Goal: Find specific page/section: Find specific page/section

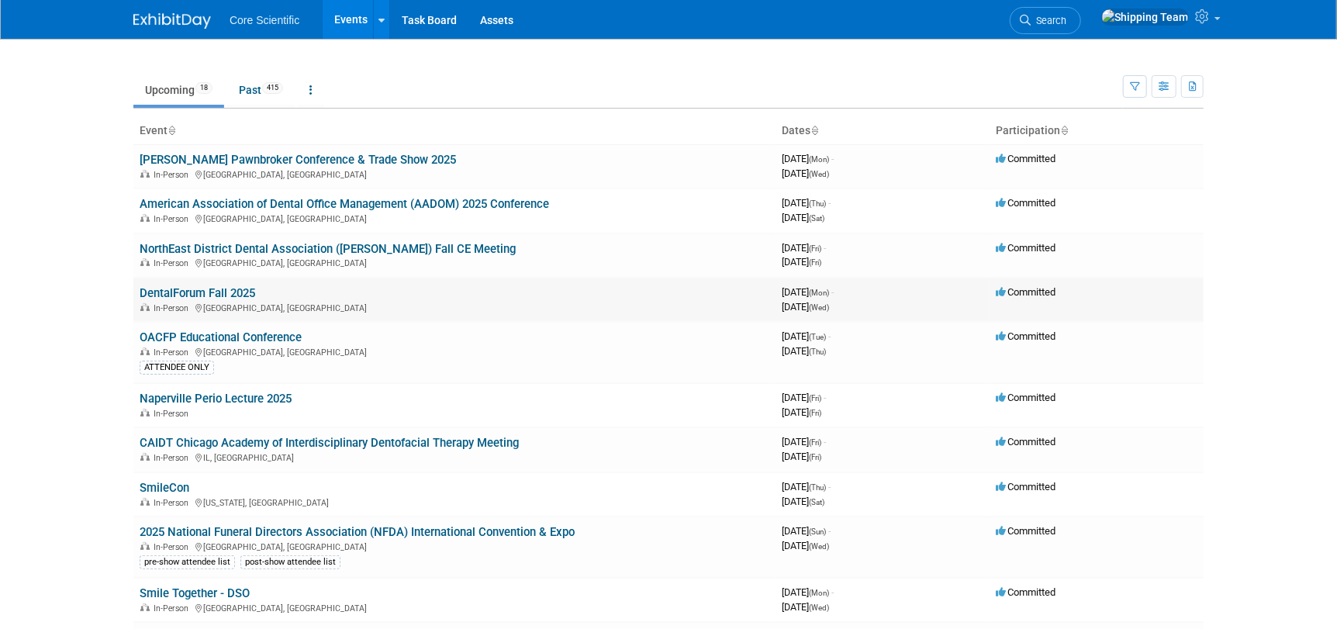
click at [164, 289] on link "DentalForum Fall 2025" at bounding box center [198, 293] width 116 height 14
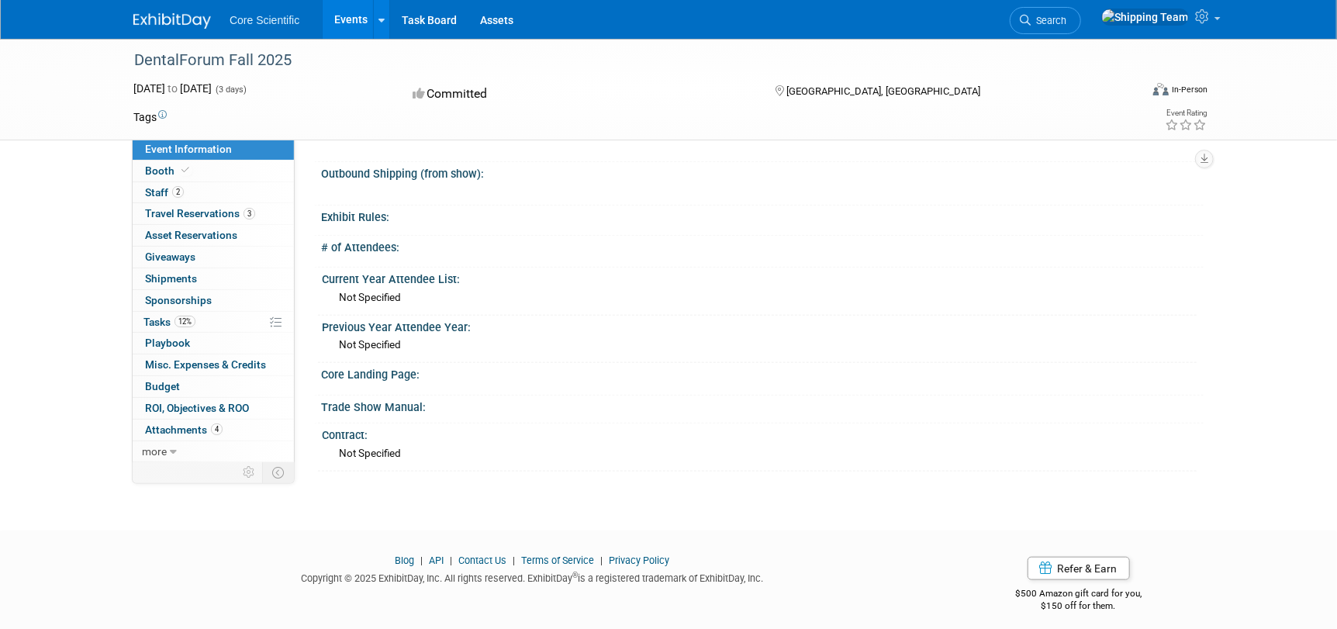
scroll to position [779, 0]
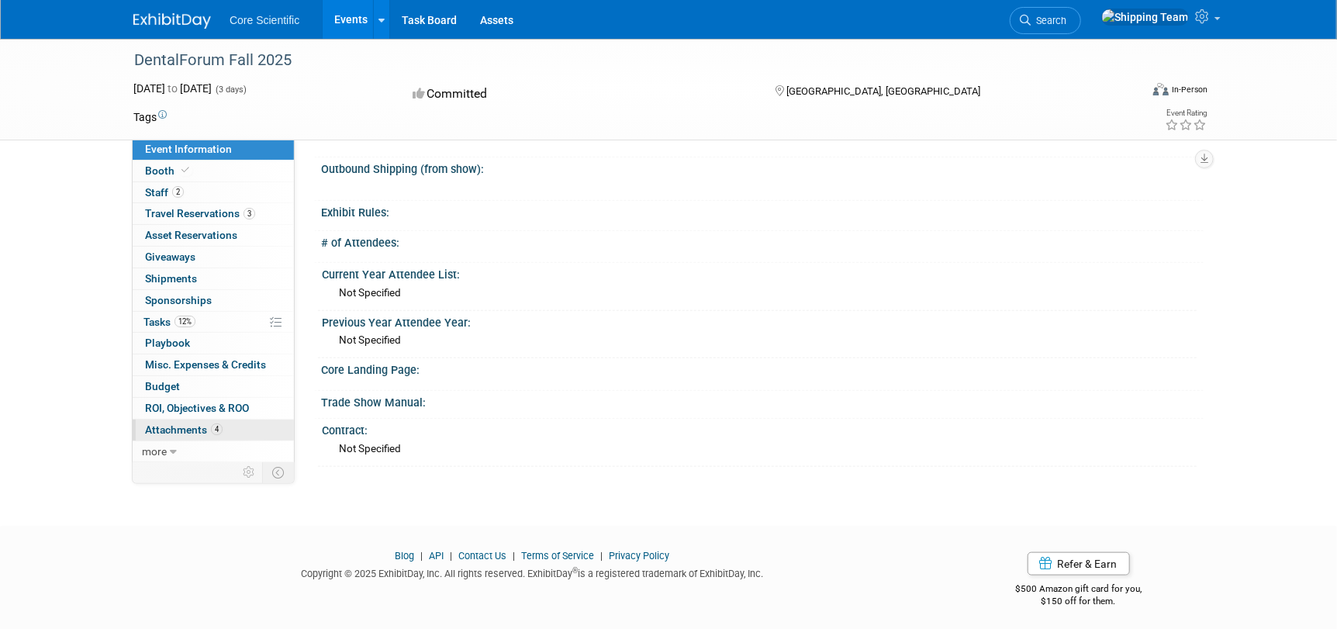
click at [181, 425] on span "Attachments 4" at bounding box center [184, 429] width 78 height 12
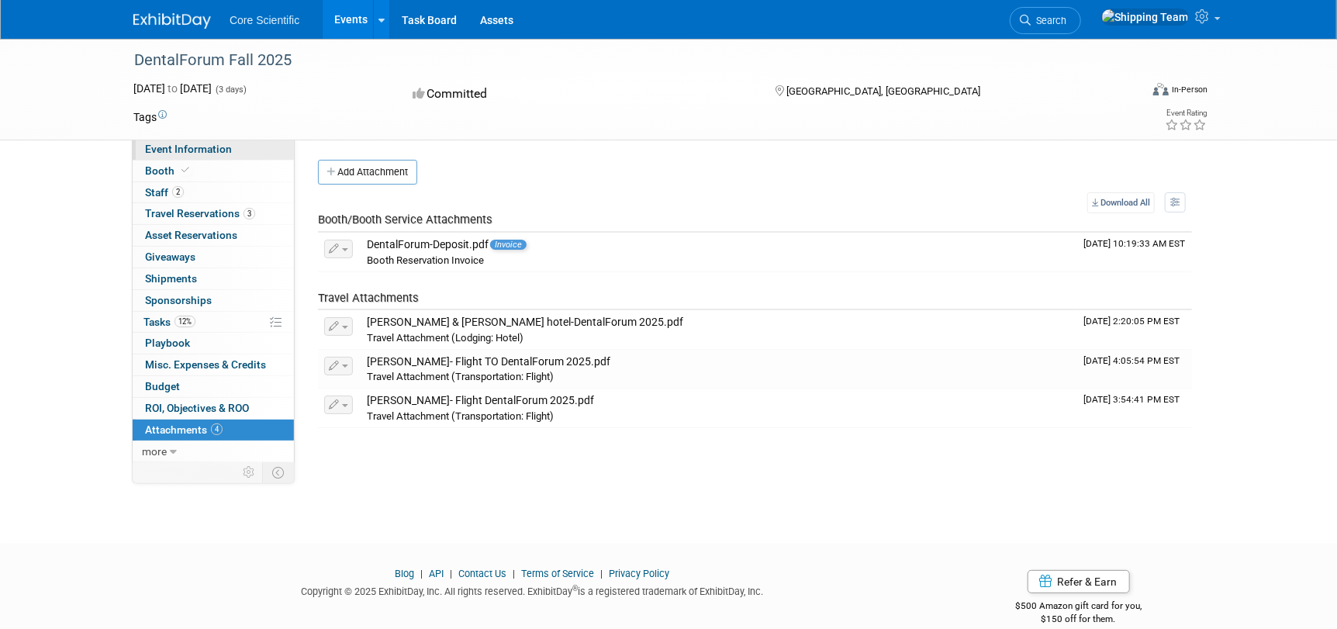
click at [178, 152] on span "Event Information" at bounding box center [188, 149] width 87 height 12
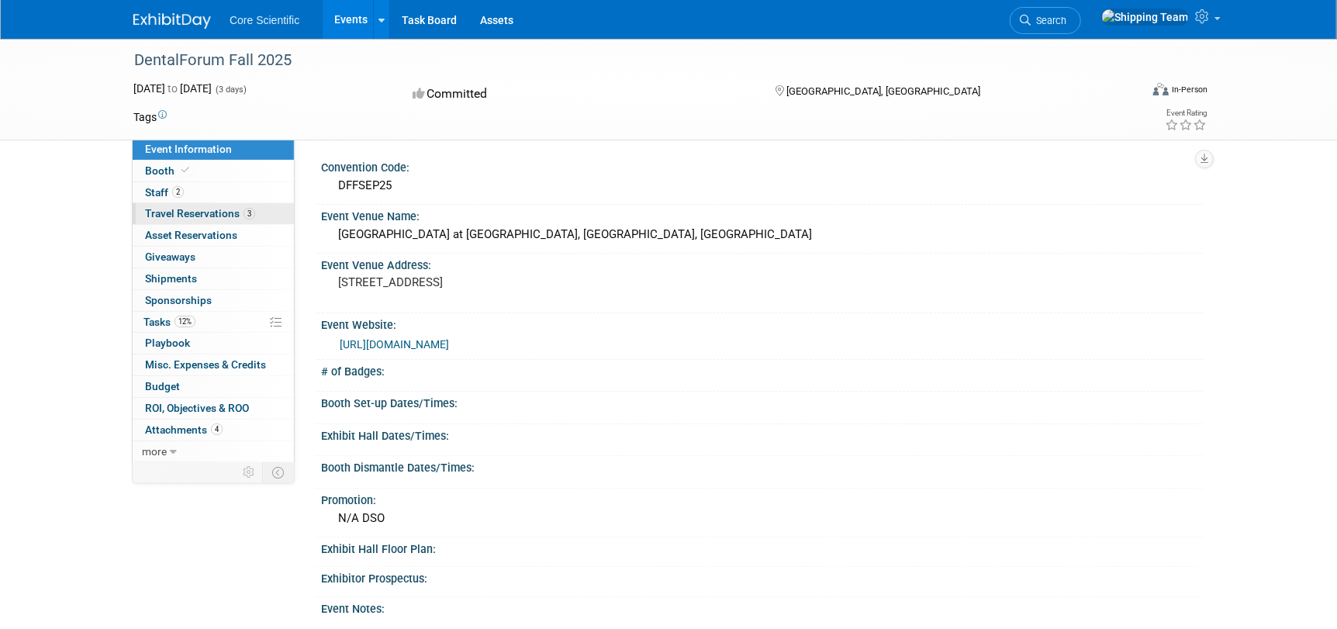
click at [178, 209] on span "Travel Reservations 3" at bounding box center [200, 213] width 110 height 12
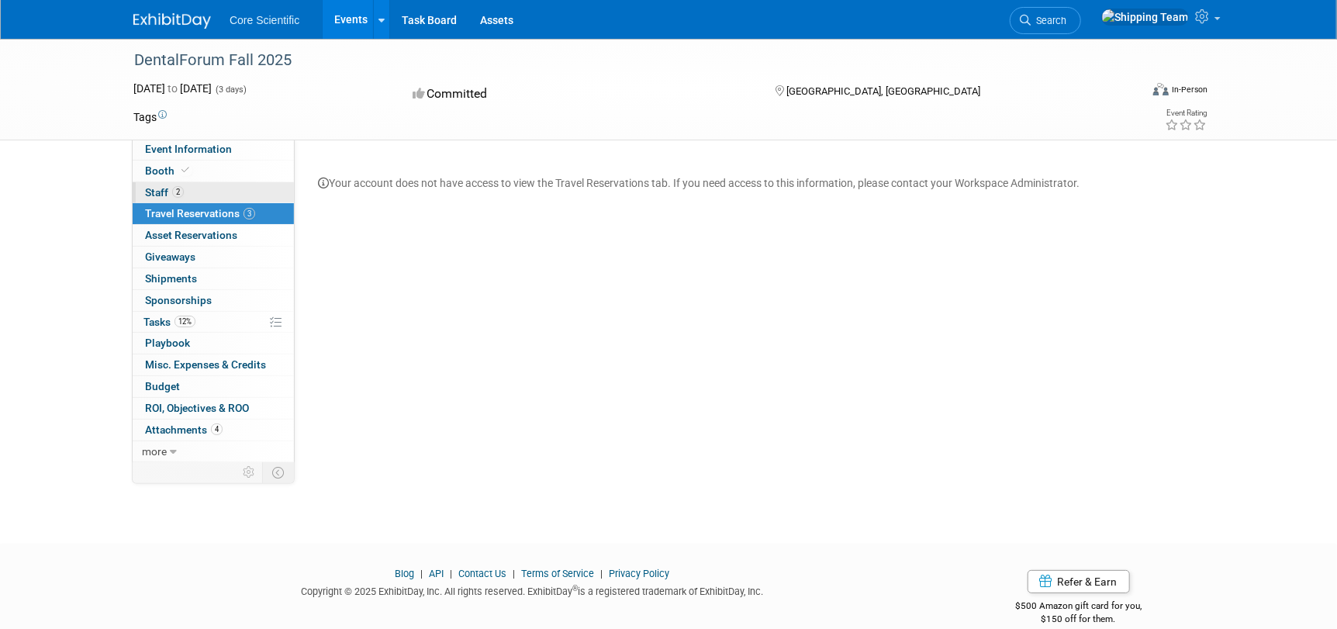
click at [171, 189] on span "Staff 2" at bounding box center [164, 192] width 39 height 12
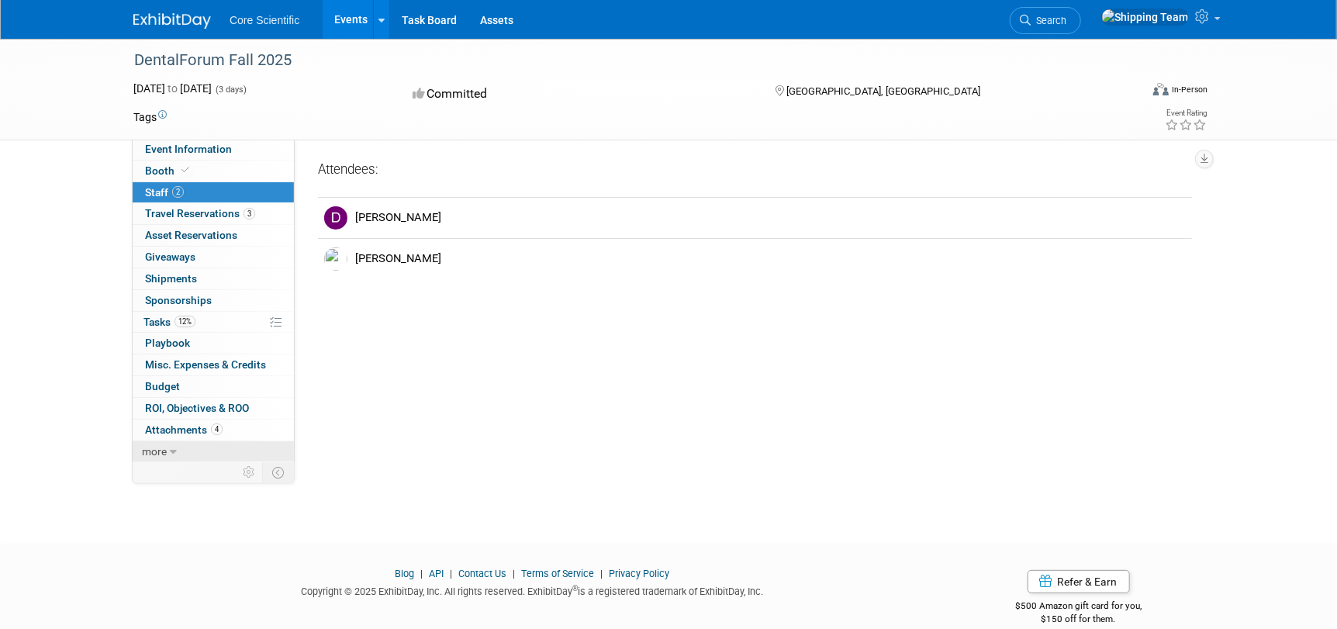
click at [170, 454] on icon at bounding box center [173, 452] width 7 height 11
click at [171, 470] on span "Event Binder (.pdf export)" at bounding box center [207, 472] width 124 height 12
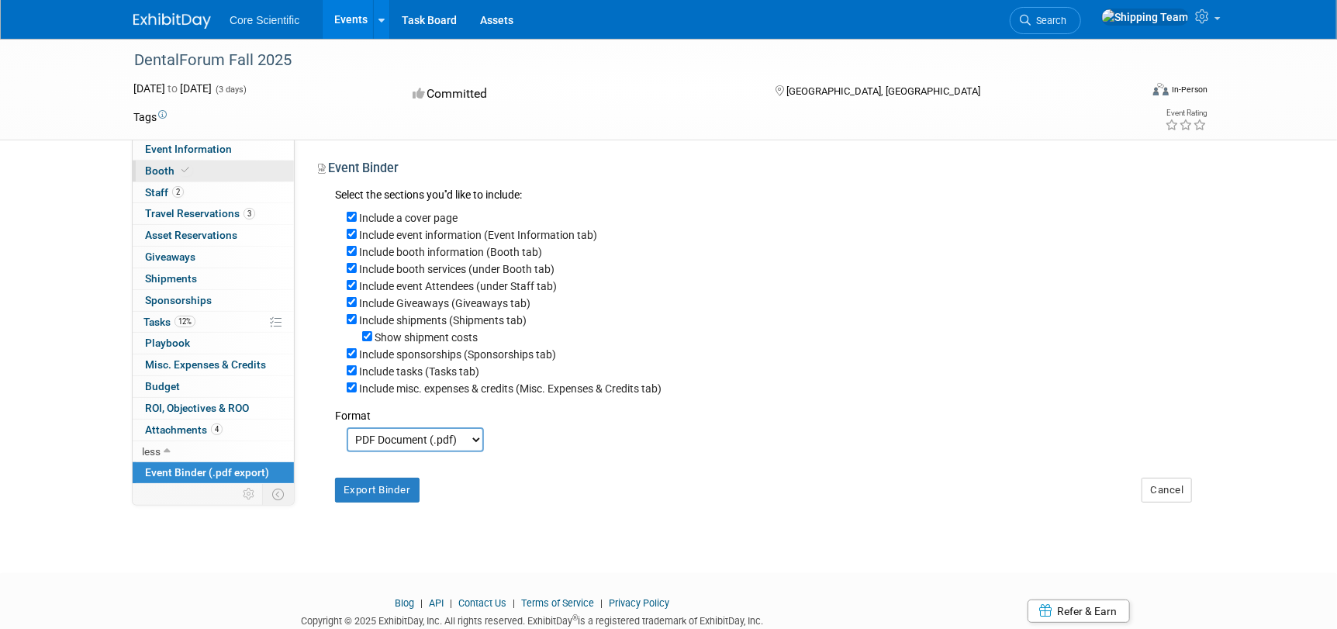
click at [156, 165] on span "Booth" at bounding box center [168, 170] width 47 height 12
